Goal: Register for event/course

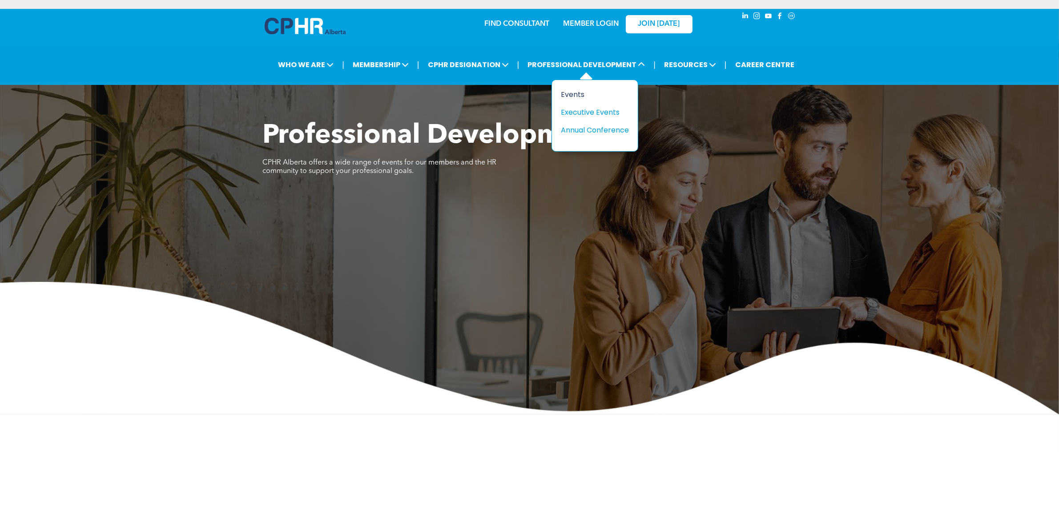
drag, startPoint x: 615, startPoint y: 92, endPoint x: 621, endPoint y: 98, distance: 8.2
click at [615, 92] on div "Events" at bounding box center [591, 94] width 61 height 11
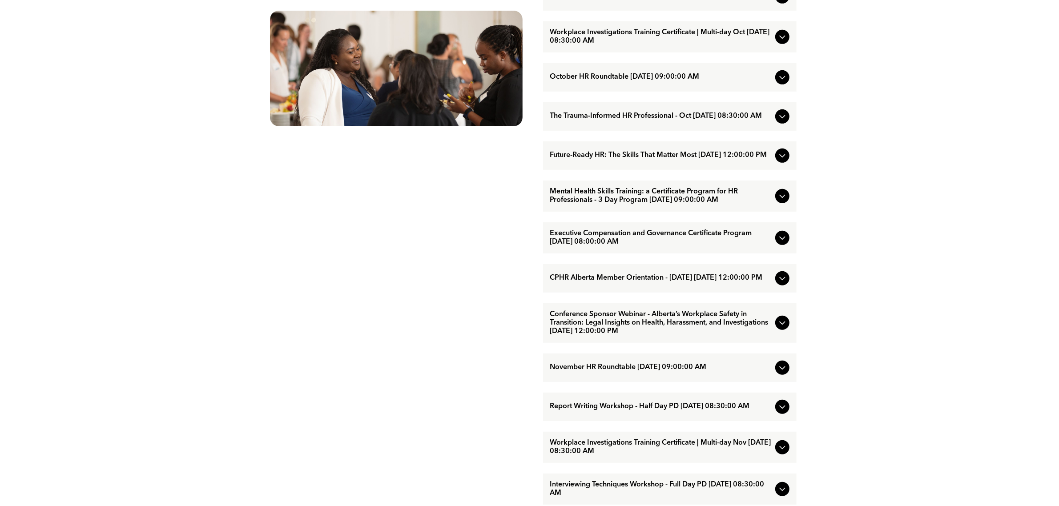
scroll to position [667, 0]
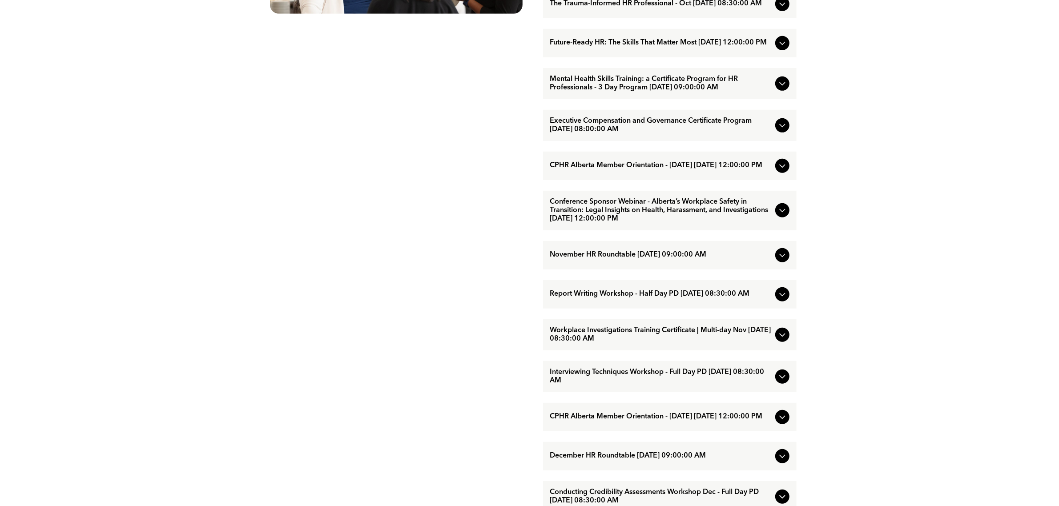
click at [675, 343] on span "Workplace Investigations Training Certificate | Multi-day Nov [DATE] 08:30:00 AM" at bounding box center [660, 334] width 221 height 17
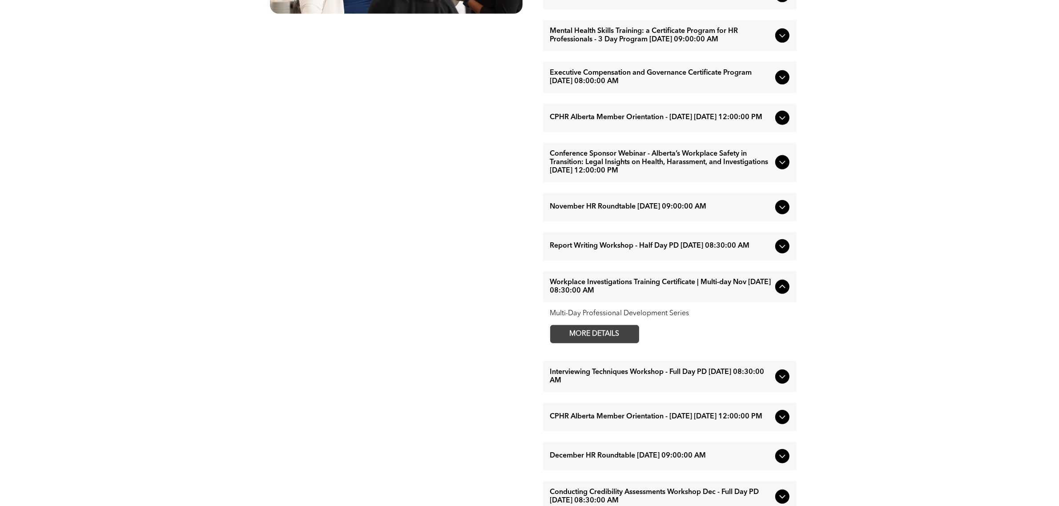
drag, startPoint x: 597, startPoint y: 359, endPoint x: 612, endPoint y: 354, distance: 15.8
click at [597, 343] on span "MORE DETAILS" at bounding box center [594, 334] width 70 height 17
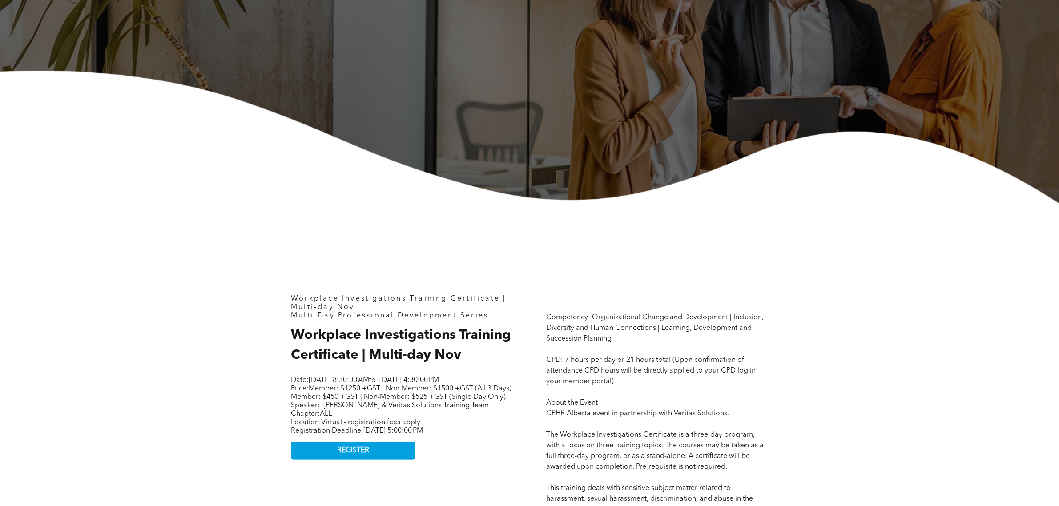
scroll to position [334, 0]
